Goal: Task Accomplishment & Management: Manage account settings

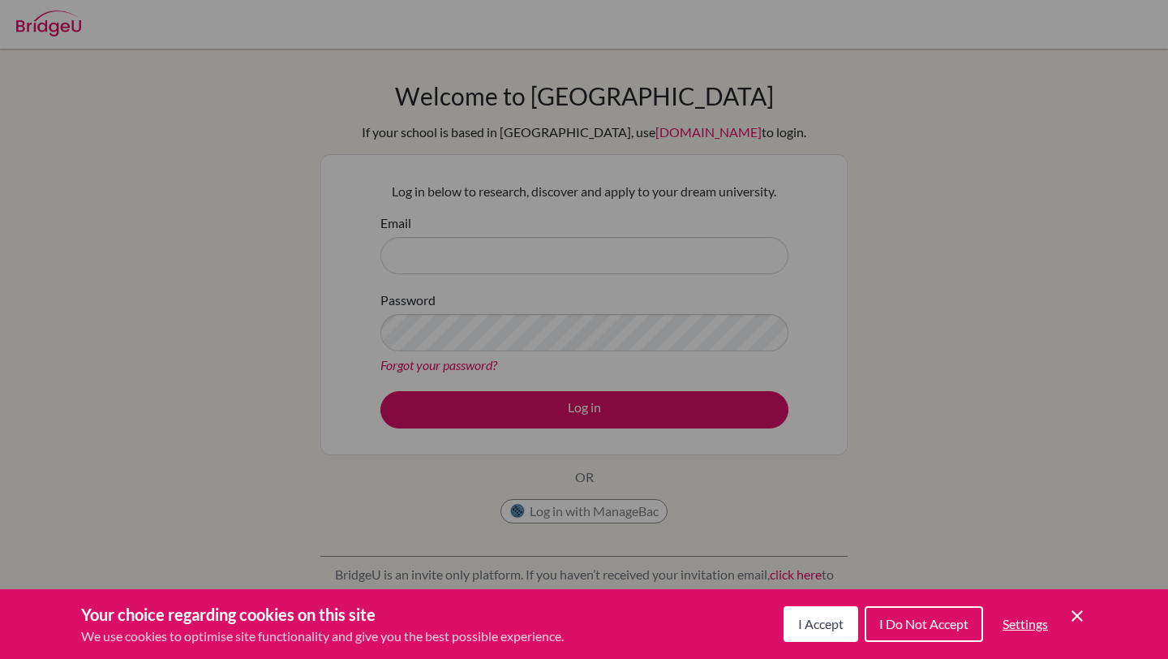
click at [801, 621] on span "I Accept" at bounding box center [820, 623] width 45 height 15
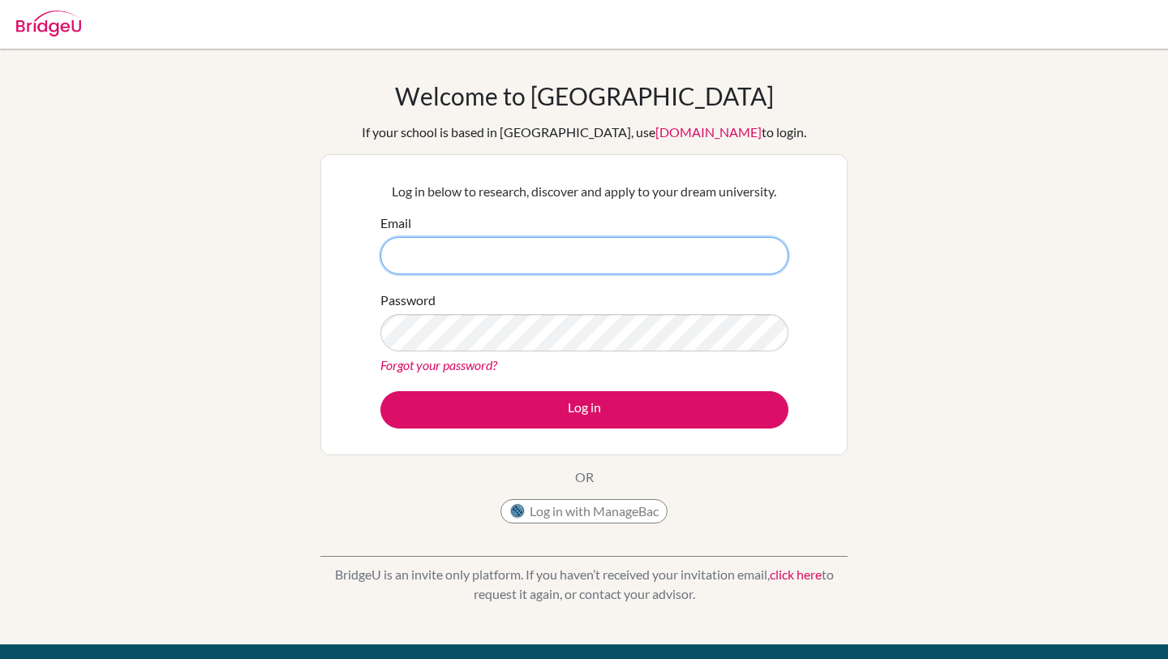
click at [440, 261] on input "Email" at bounding box center [584, 255] width 408 height 37
type input "[PERSON_NAME][EMAIL_ADDRESS][DOMAIN_NAME]"
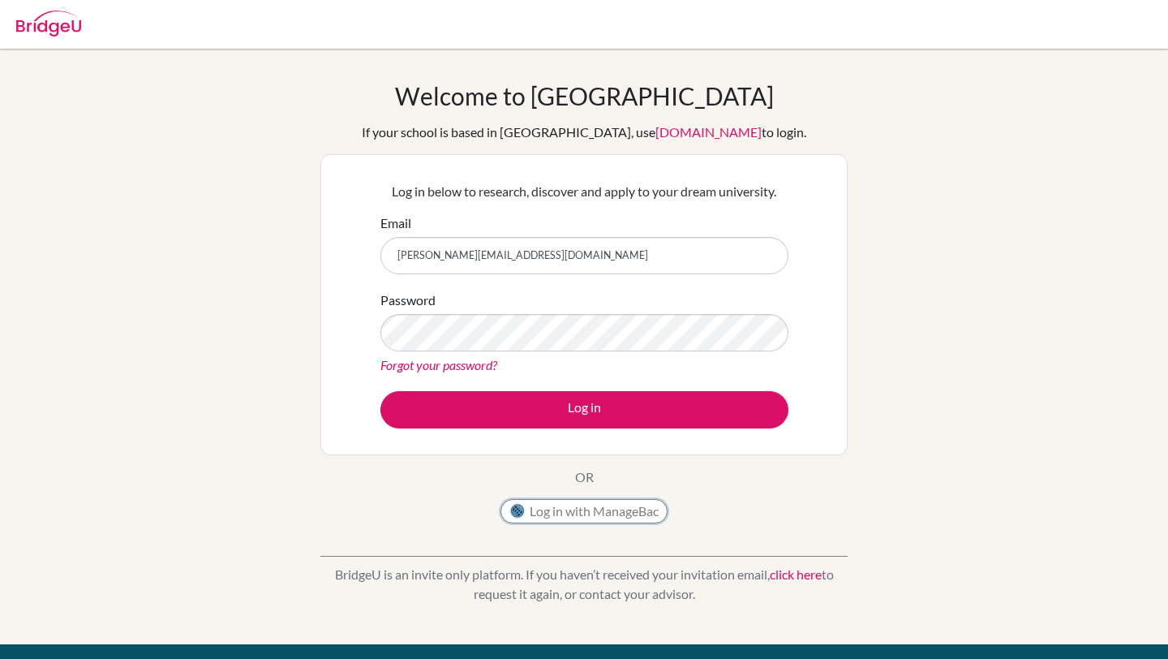
click at [525, 500] on button "Log in with ManageBac" at bounding box center [583, 511] width 167 height 24
type input "g"
type input "[PERSON_NAME][EMAIL_ADDRESS][DOMAIN_NAME]"
click at [380, 391] on button "Log in" at bounding box center [584, 409] width 408 height 37
